Goal: Task Accomplishment & Management: Manage account settings

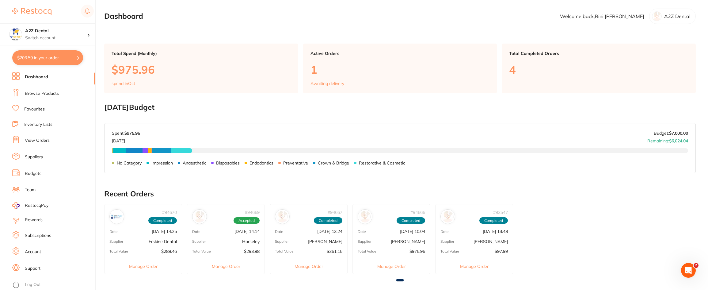
click at [37, 78] on link "Dashboard" at bounding box center [36, 77] width 23 height 6
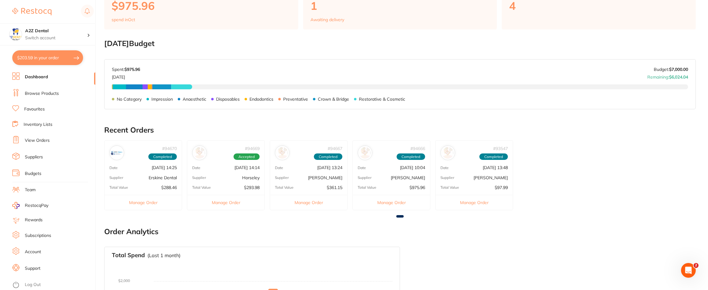
scroll to position [61, 0]
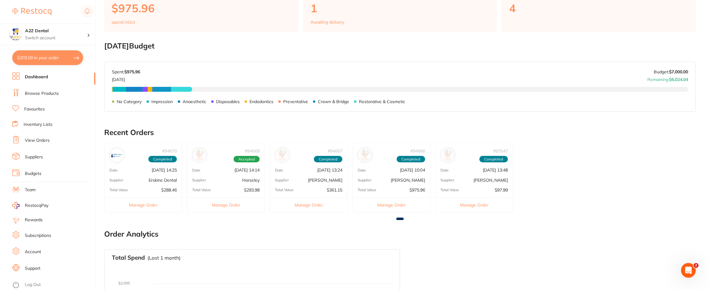
click at [42, 93] on link "Browse Products" at bounding box center [42, 93] width 34 height 6
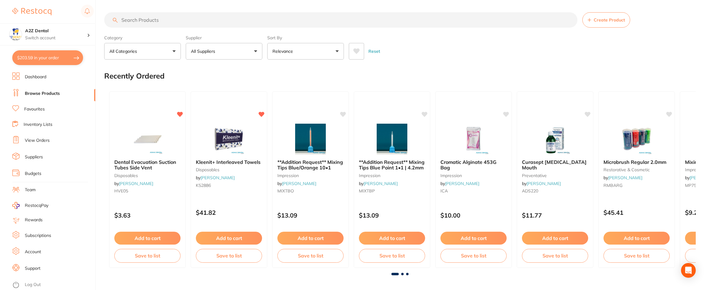
drag, startPoint x: 34, startPoint y: 109, endPoint x: 33, endPoint y: 120, distance: 11.4
click at [33, 126] on link "Inventory Lists" at bounding box center [38, 124] width 29 height 6
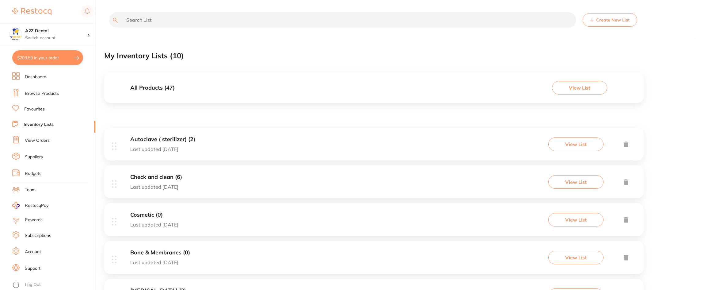
click at [34, 138] on link "View Orders" at bounding box center [37, 140] width 25 height 6
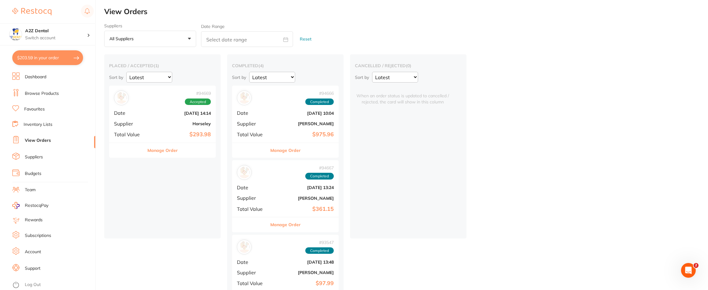
click at [29, 155] on link "Suppliers" at bounding box center [34, 157] width 18 height 6
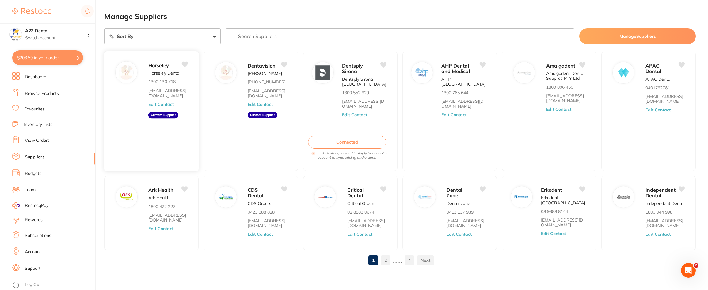
click at [157, 116] on aside "Custom Supplier" at bounding box center [163, 115] width 30 height 7
click at [159, 108] on div "Horseley Horseley Dental 1300 130 718 [EMAIL_ADDRESS][DOMAIN_NAME] Edit Contact…" at bounding box center [170, 113] width 44 height 104
click at [157, 117] on aside "Custom Supplier" at bounding box center [163, 115] width 30 height 7
click at [157, 104] on button "Edit Contact" at bounding box center [160, 103] width 25 height 5
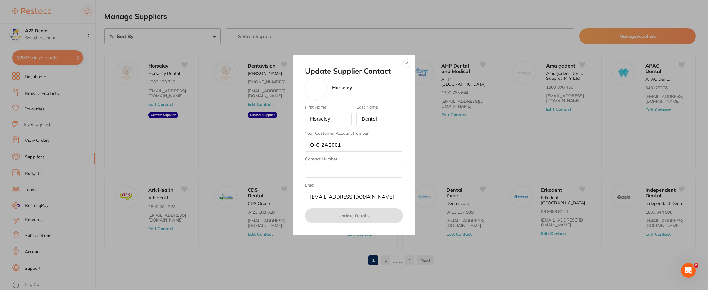
click at [407, 64] on button "button" at bounding box center [406, 62] width 7 height 7
